Goal: Task Accomplishment & Management: Manage account settings

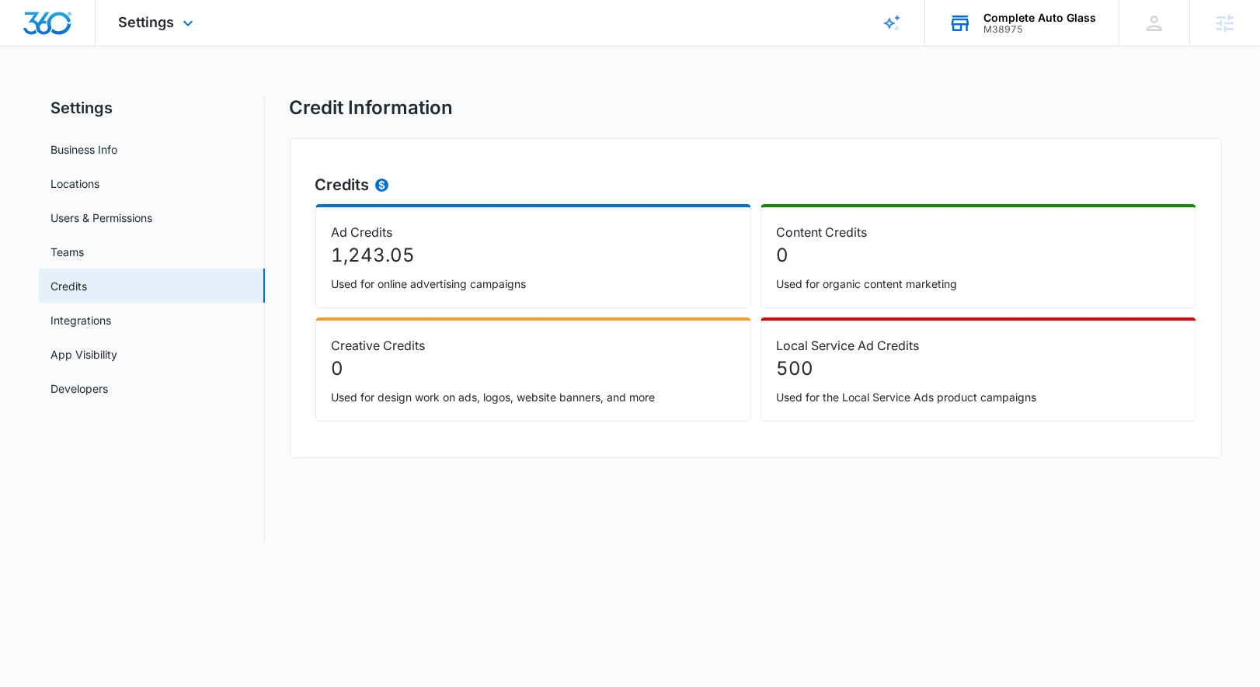
click at [1028, 37] on div "Complete Auto Glass M38975 Your Accounts View All" at bounding box center [1021, 23] width 193 height 46
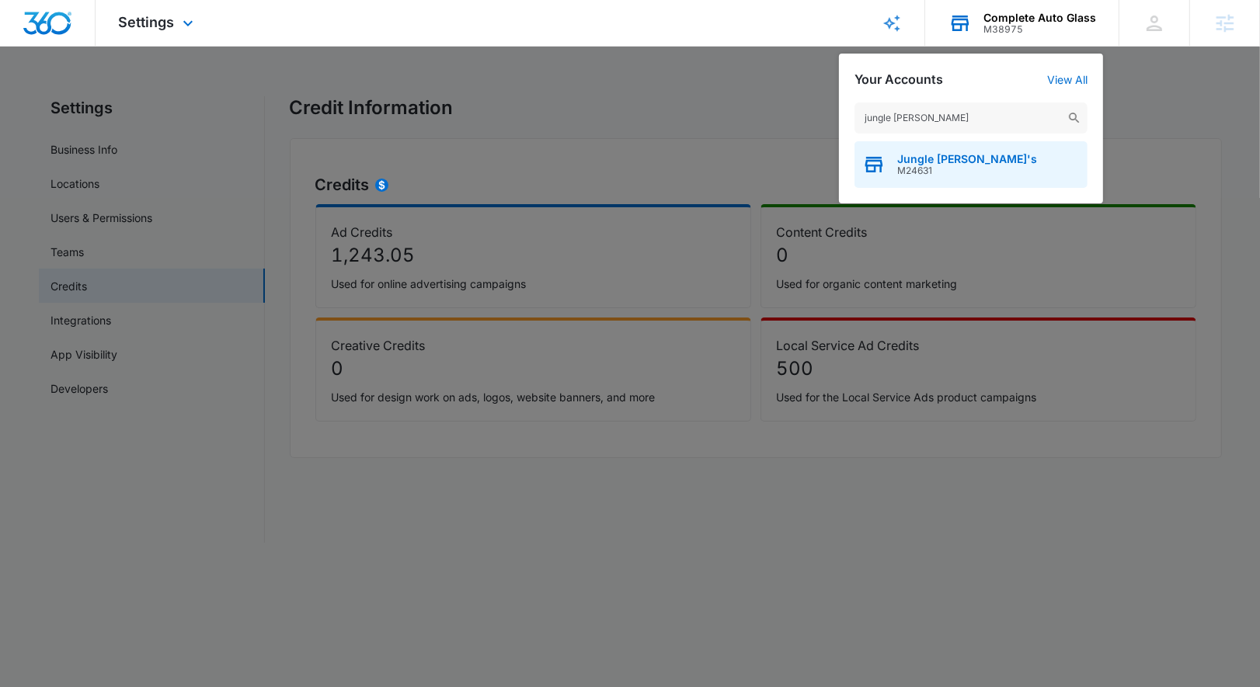
type input "jungle [PERSON_NAME]"
click at [973, 157] on span "Jungle [PERSON_NAME]'s" at bounding box center [967, 159] width 140 height 12
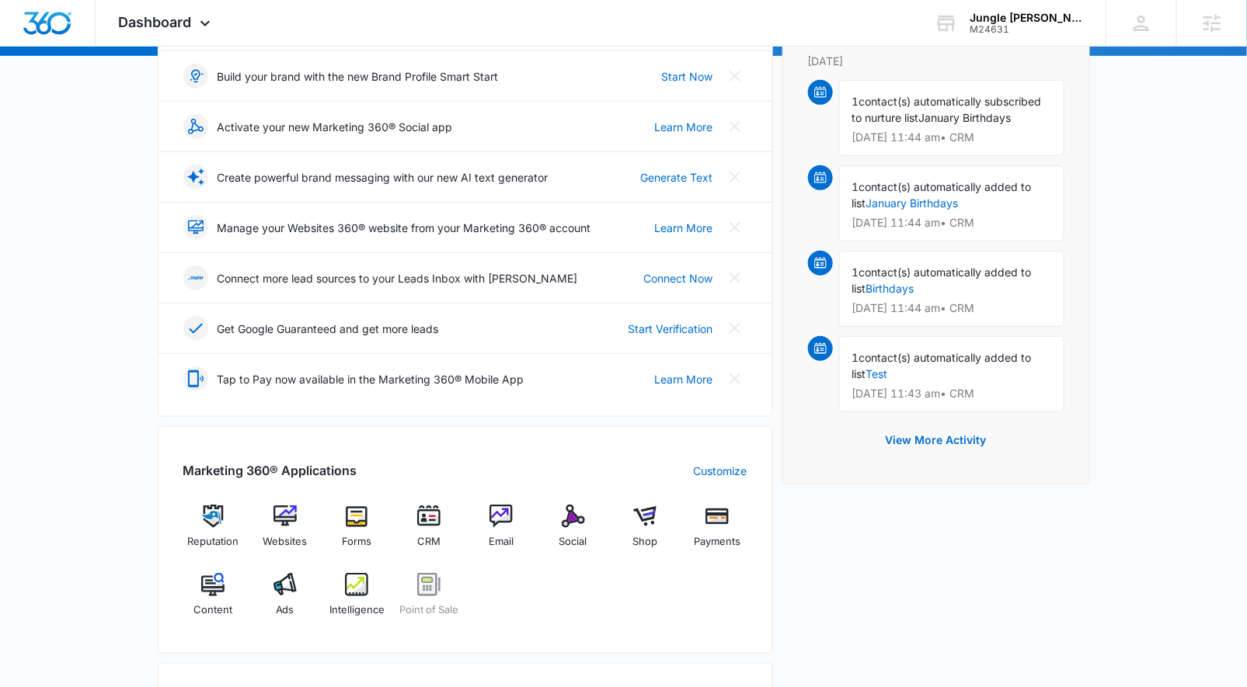
scroll to position [226, 0]
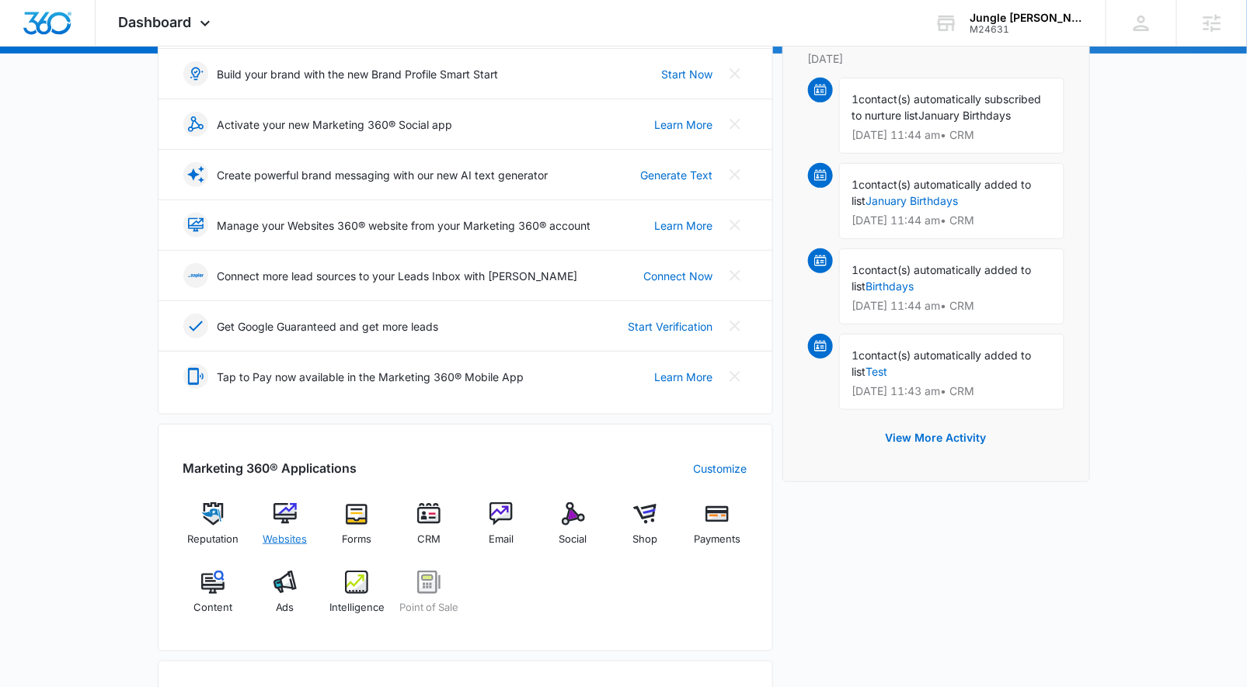
click at [284, 516] on img at bounding box center [284, 514] width 23 height 23
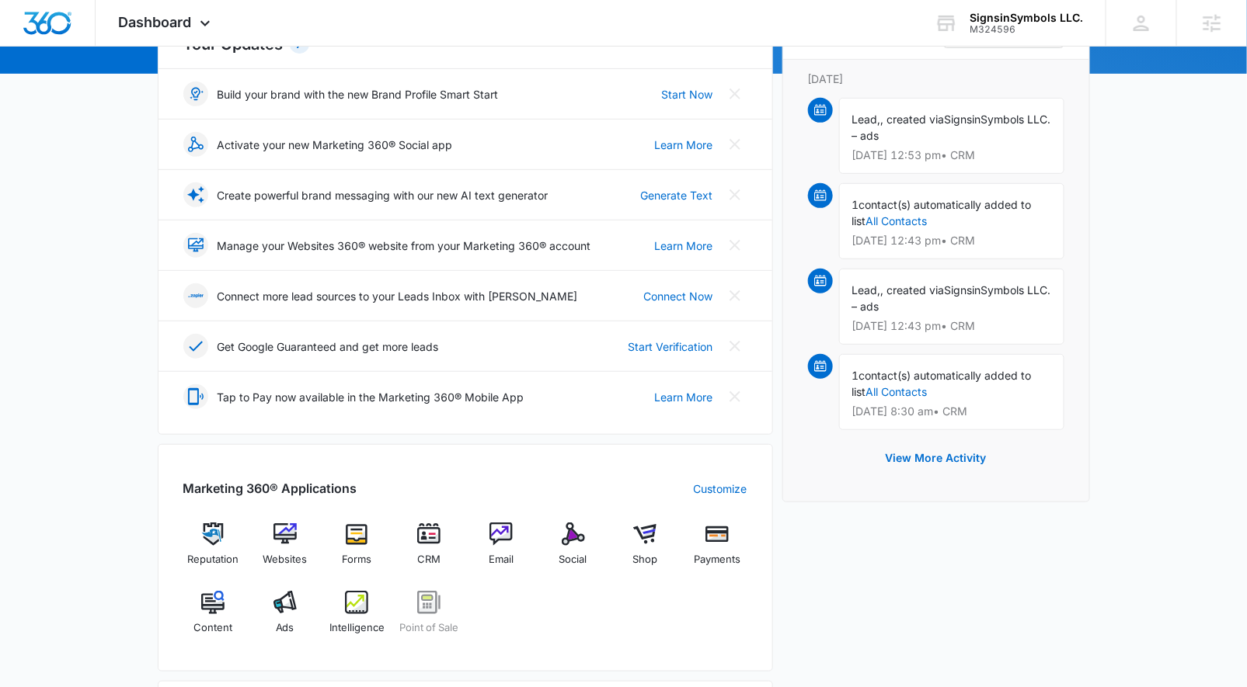
scroll to position [256, 0]
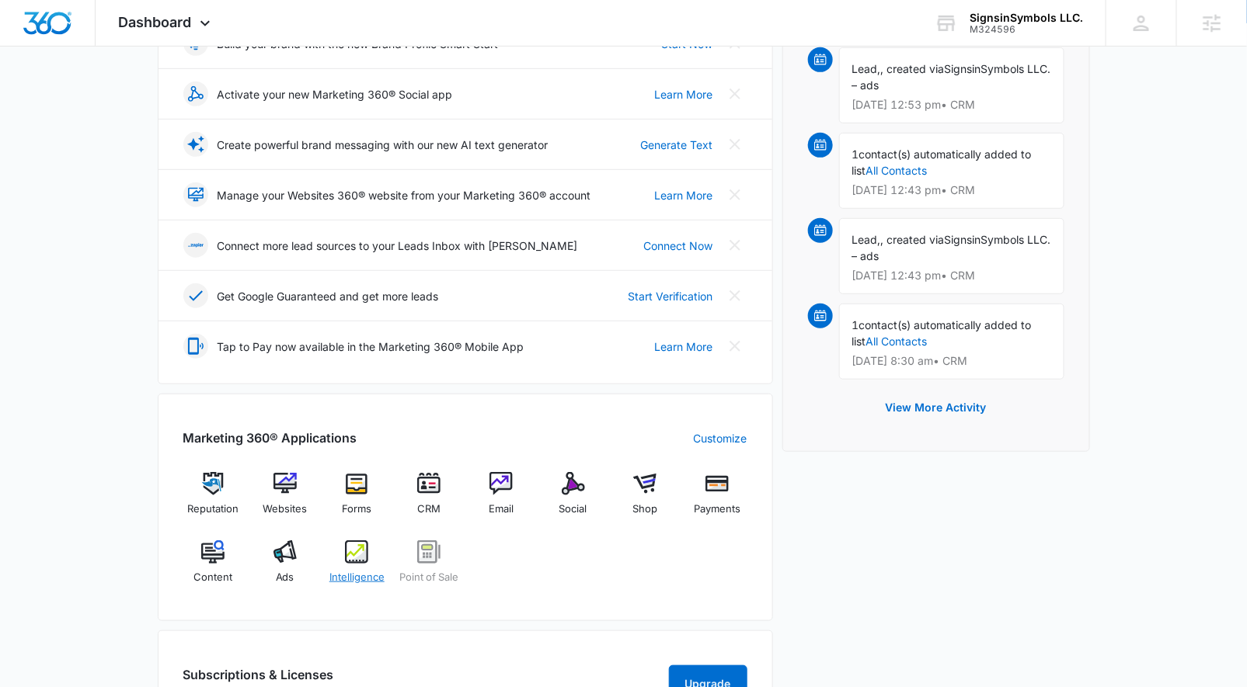
click at [374, 554] on div "Intelligence" at bounding box center [357, 569] width 60 height 56
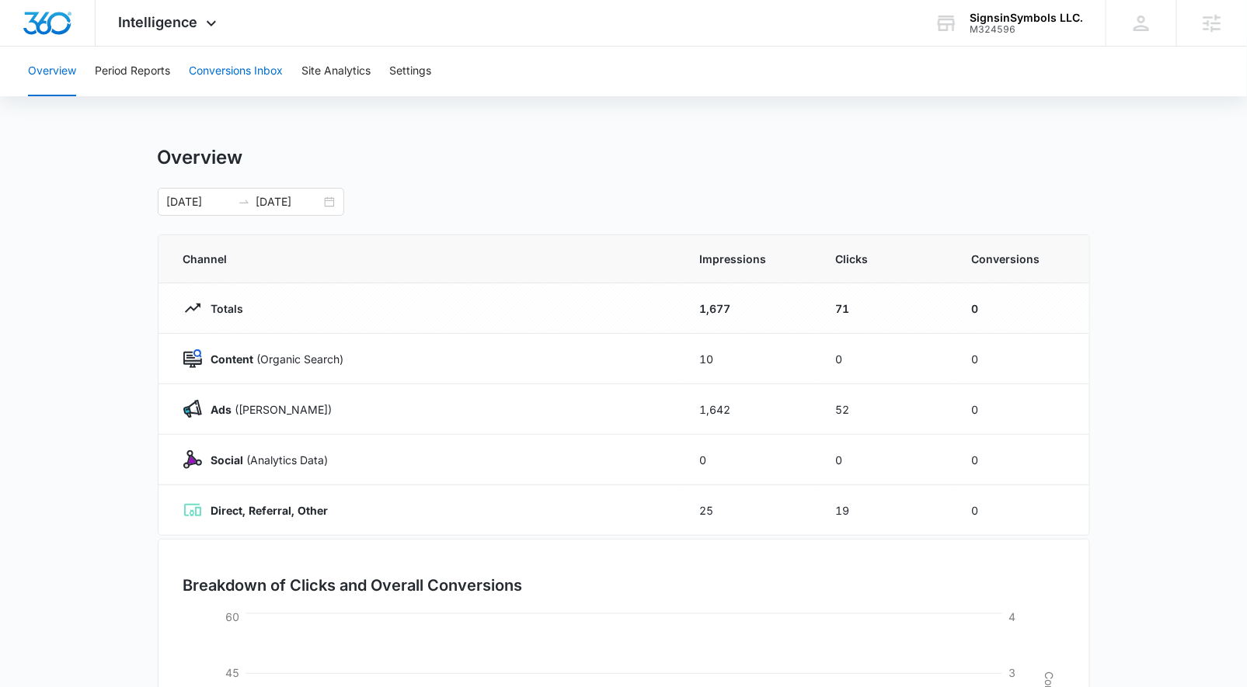
click at [259, 61] on button "Conversions Inbox" at bounding box center [236, 72] width 94 height 50
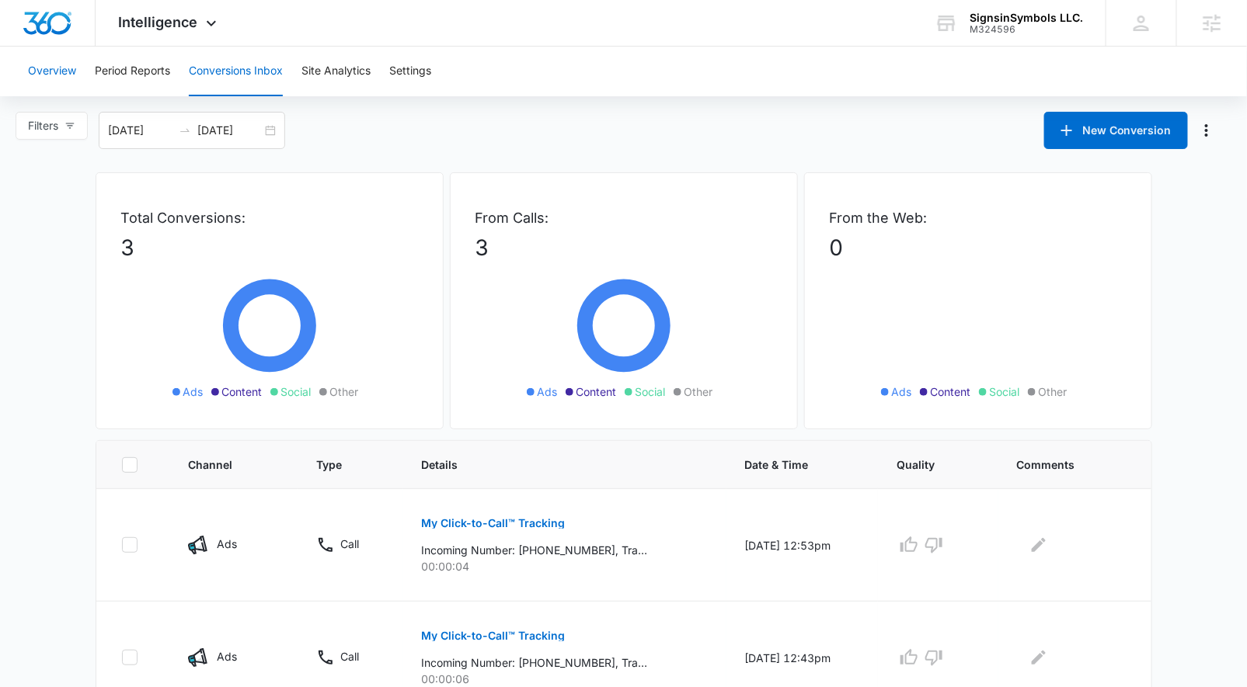
click at [63, 74] on button "Overview" at bounding box center [52, 72] width 48 height 50
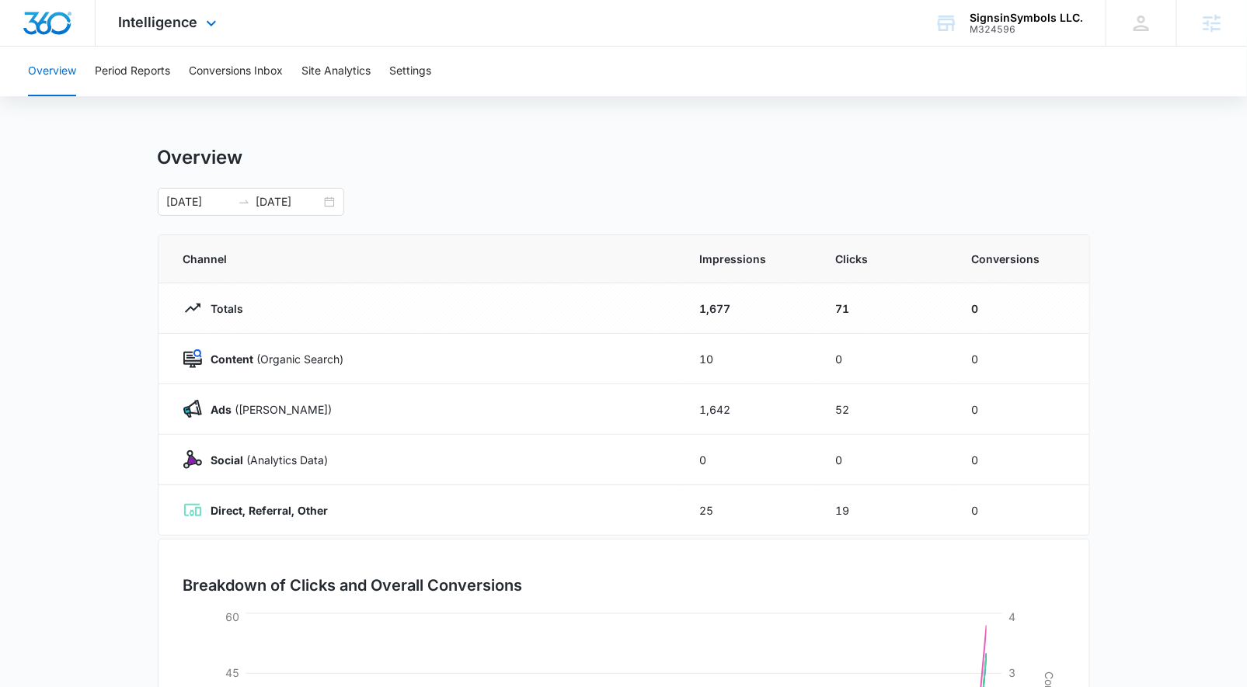
click at [189, 34] on div "Intelligence Apps Reputation Websites Forms CRM Email Social Shop Payments POS …" at bounding box center [170, 23] width 148 height 46
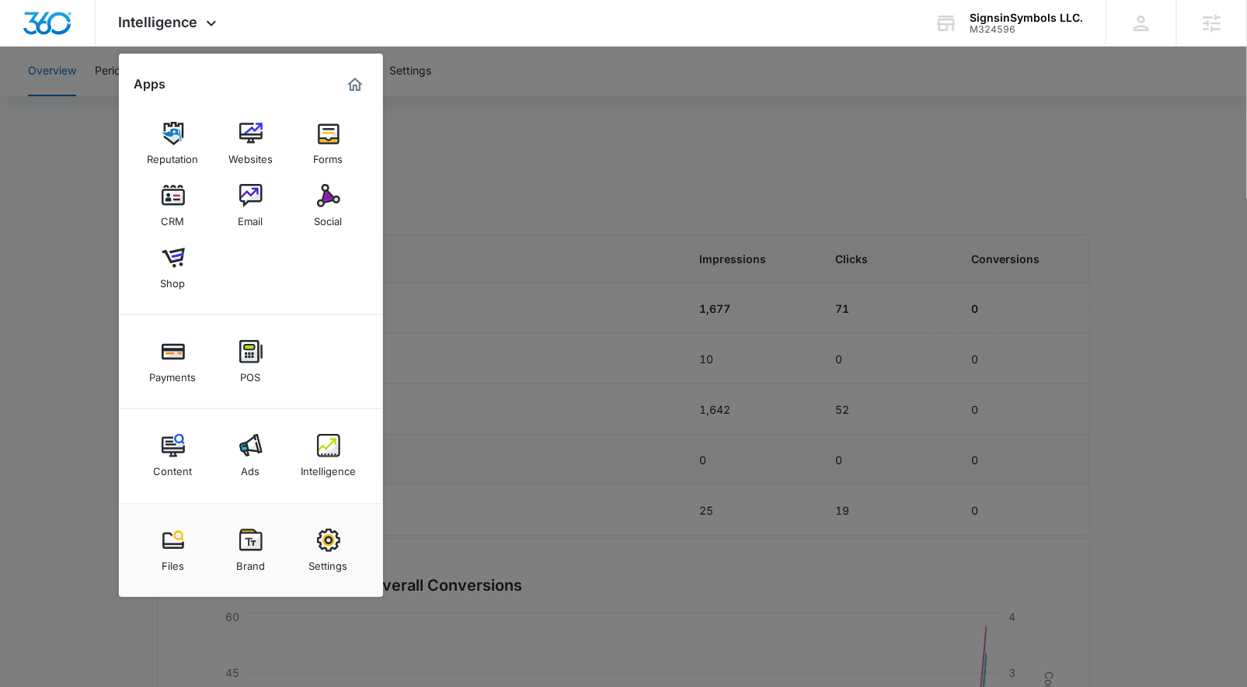
click at [266, 447] on link "Ads" at bounding box center [250, 455] width 59 height 59
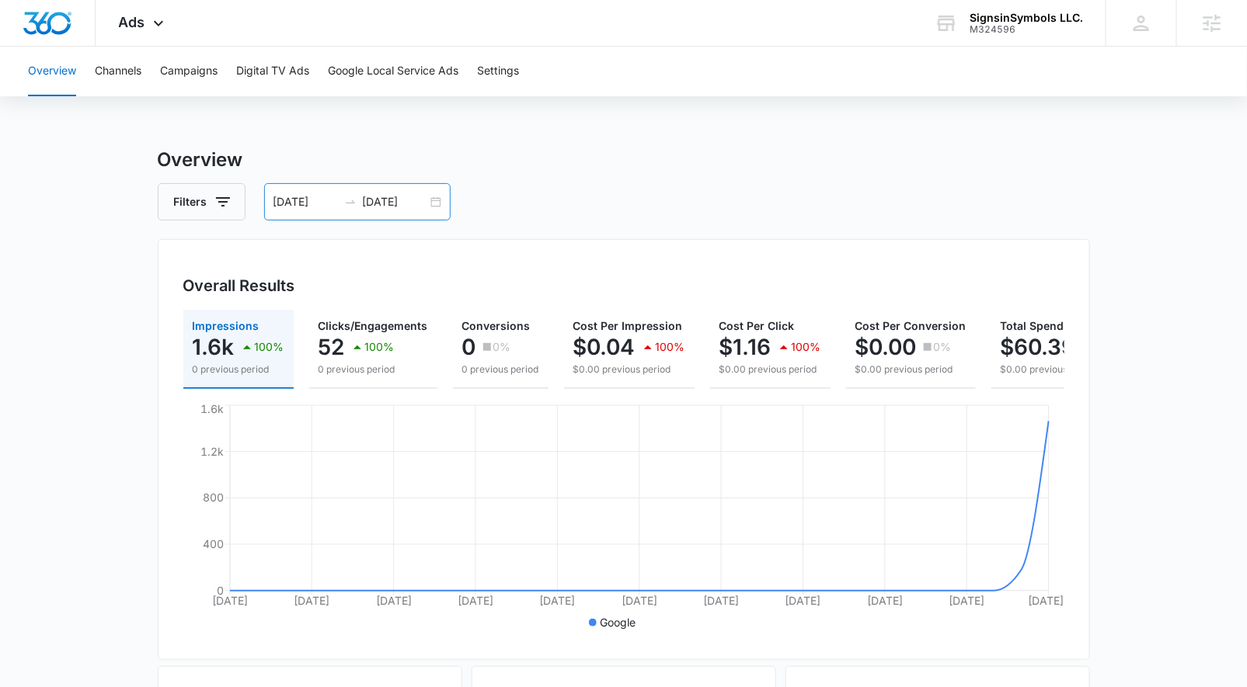
click at [437, 201] on div "08/12/2025 09/11/2025" at bounding box center [357, 201] width 186 height 37
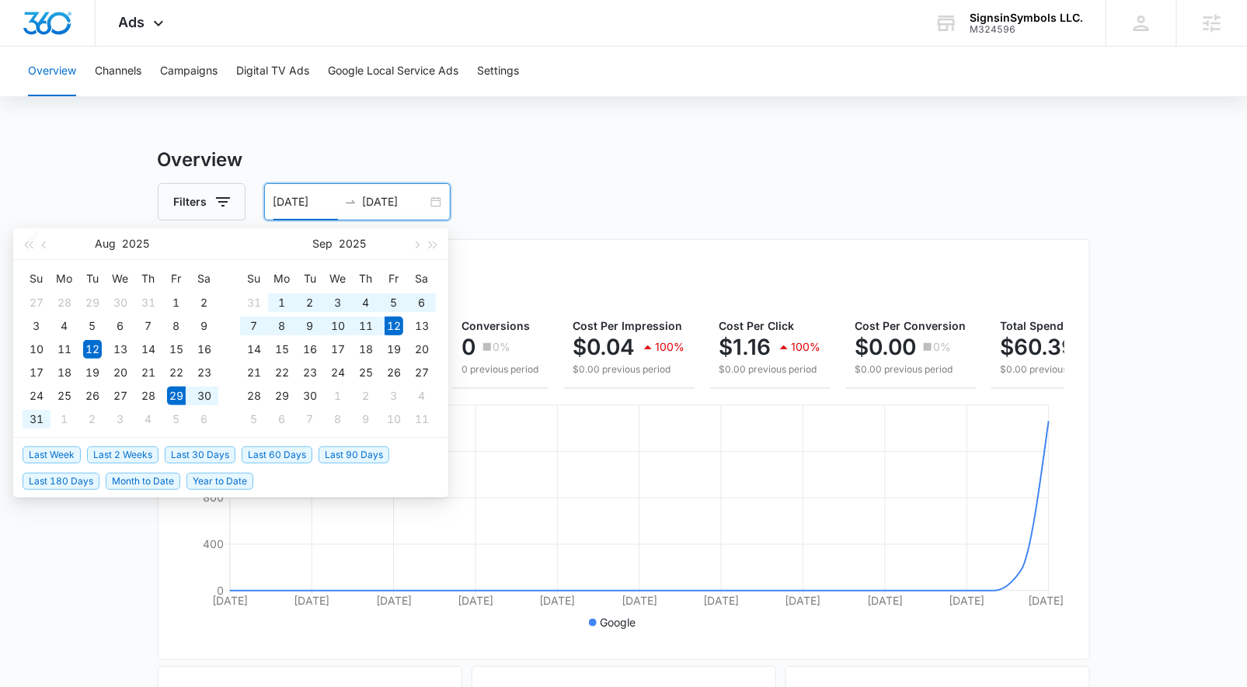
click at [111, 455] on span "Last 2 Weeks" at bounding box center [122, 455] width 71 height 17
type input "08/29/2025"
type input "09/12/2025"
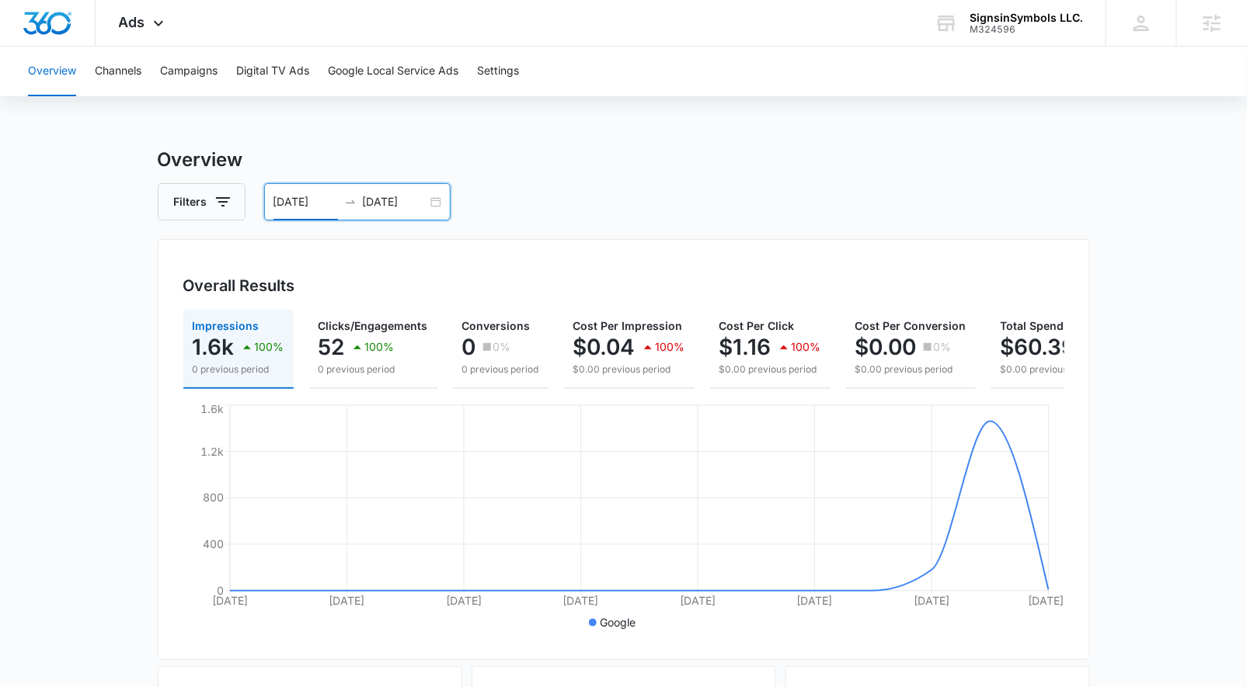
click at [432, 204] on div "08/29/2025 09/12/2025" at bounding box center [357, 201] width 186 height 37
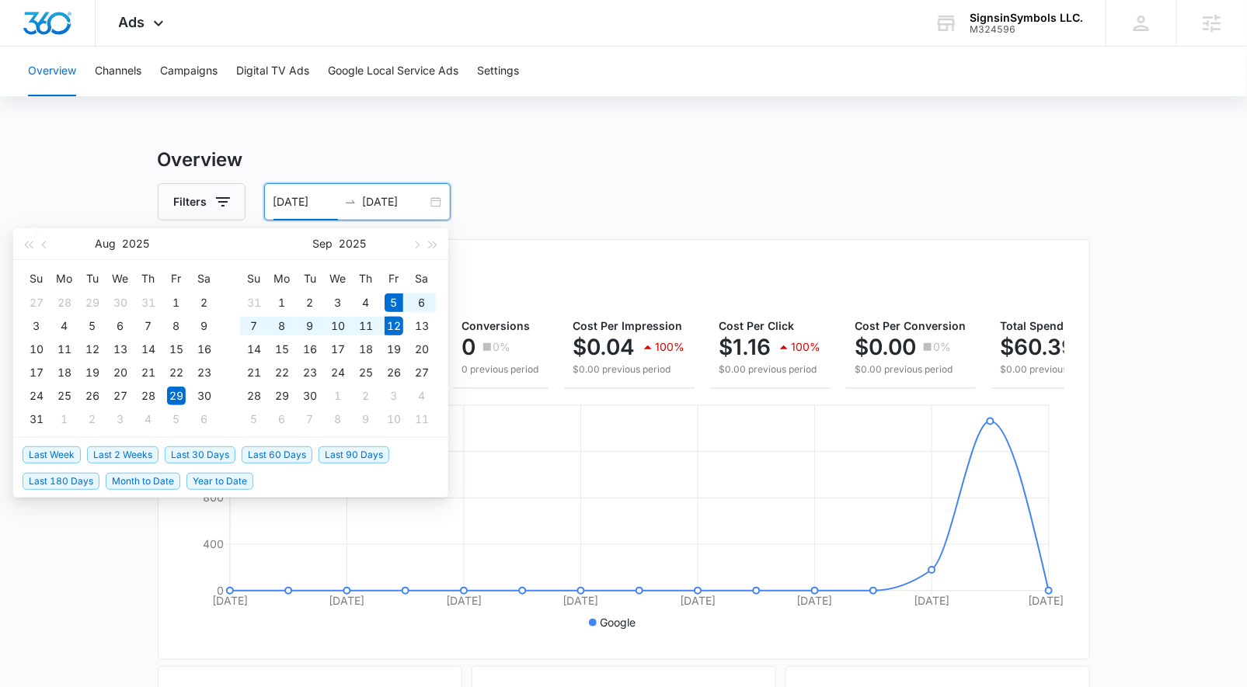
click at [64, 450] on span "Last Week" at bounding box center [52, 455] width 58 height 17
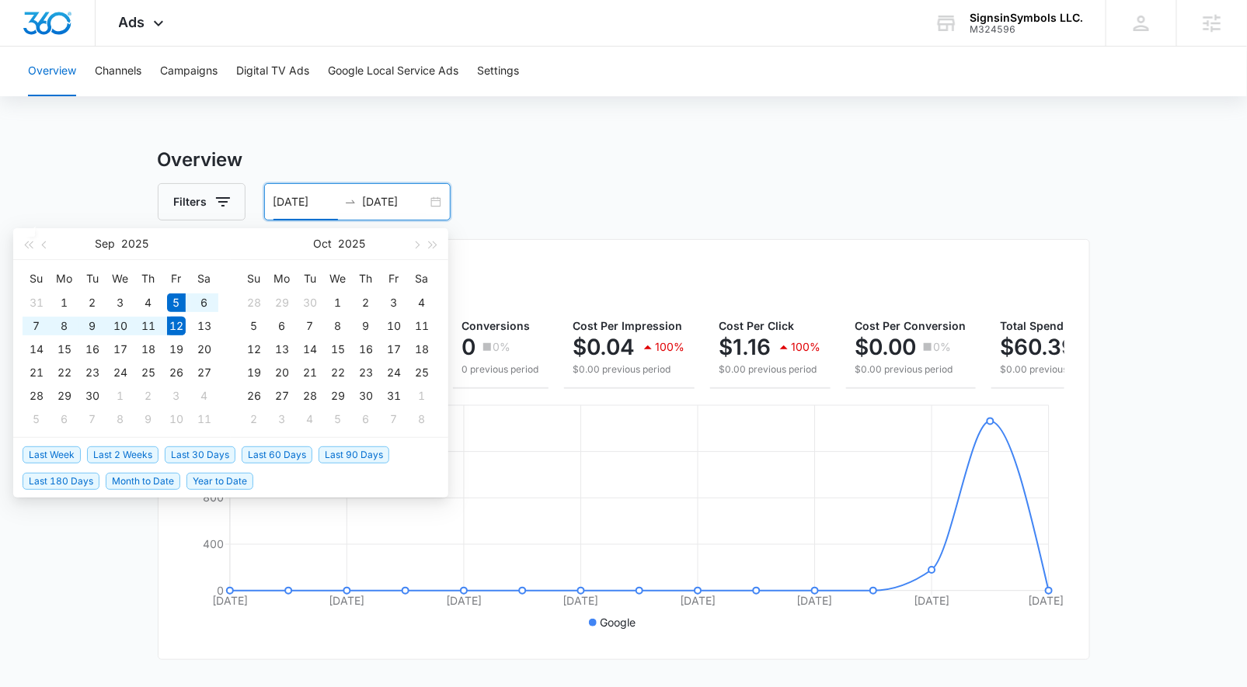
type input "09/05/2025"
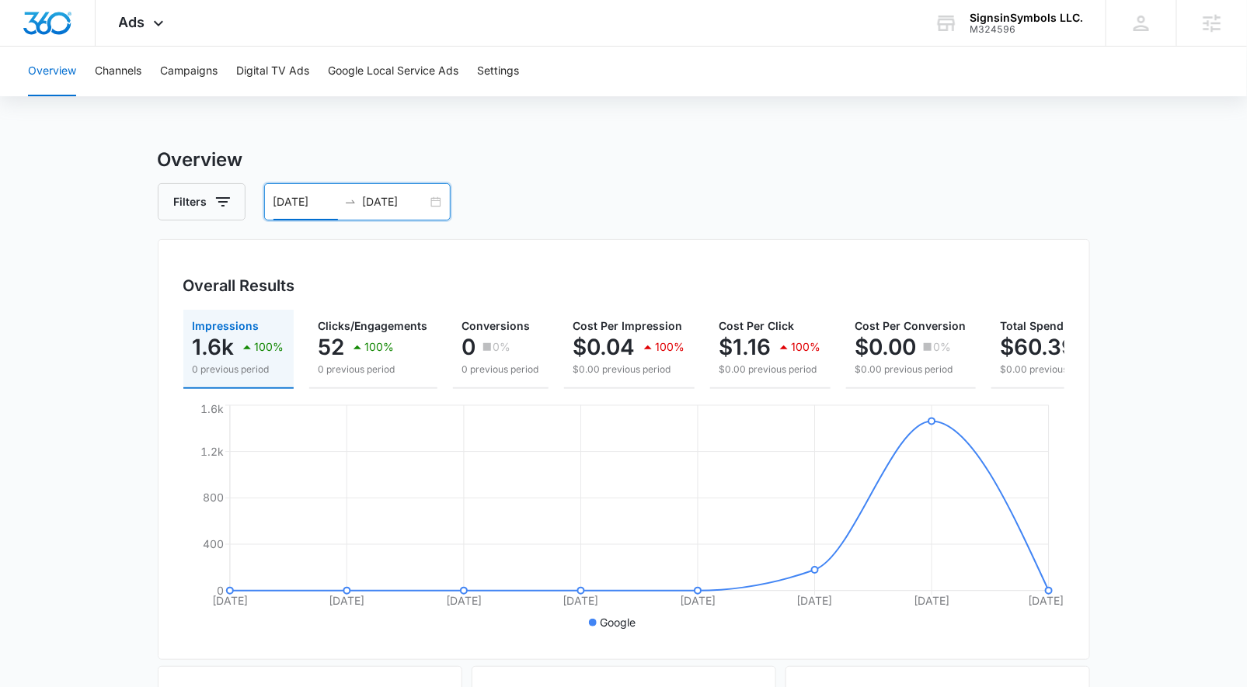
click at [390, 200] on input "09/12/2025" at bounding box center [395, 201] width 64 height 17
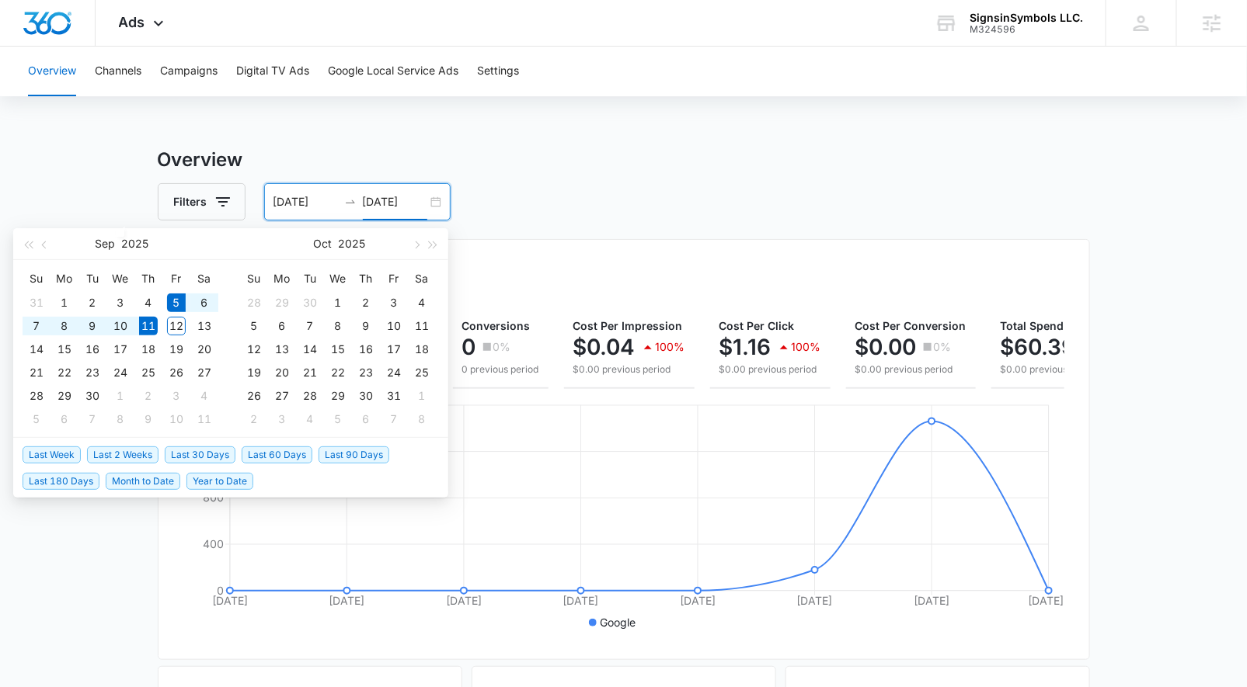
type input "09/11/2025"
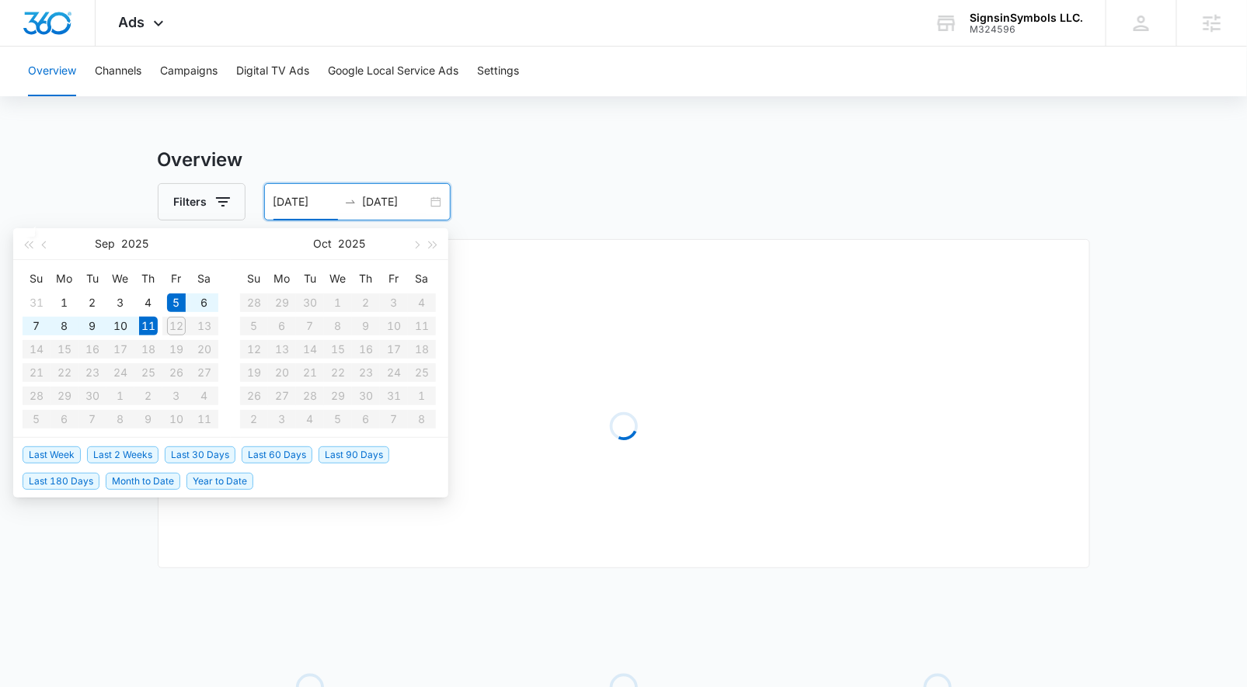
type input "09/05/2025"
